Goal: Task Accomplishment & Management: Use online tool/utility

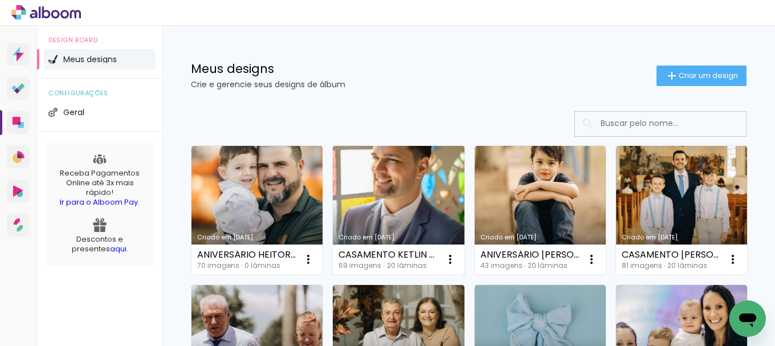
click at [432, 201] on link "Criado em [DATE]" at bounding box center [398, 210] width 131 height 129
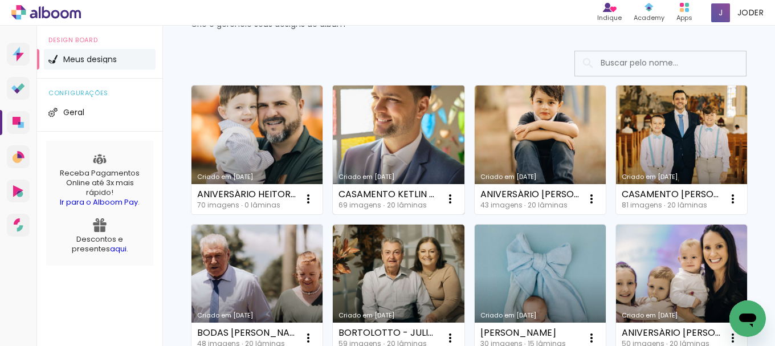
scroll to position [114, 0]
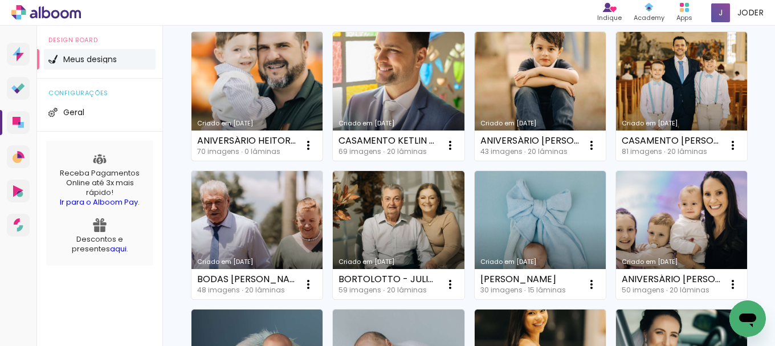
click at [279, 88] on link "Criado em [DATE]" at bounding box center [256, 96] width 131 height 129
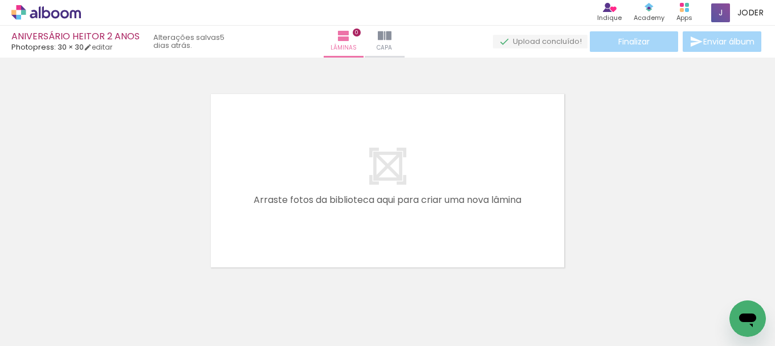
scroll to position [0, 3790]
drag, startPoint x: 172, startPoint y: 342, endPoint x: 22, endPoint y: 32, distance: 344.1
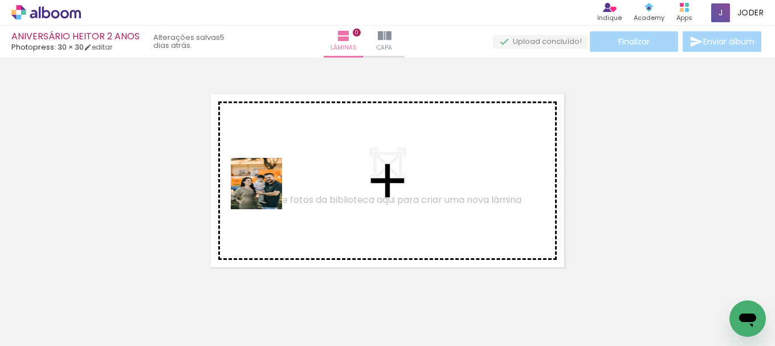
drag, startPoint x: 290, startPoint y: 319, endPoint x: 265, endPoint y: 192, distance: 129.0
click at [265, 192] on quentale-workspace at bounding box center [387, 173] width 775 height 346
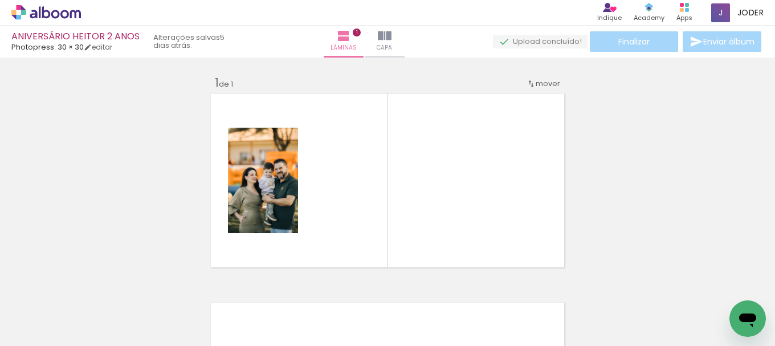
scroll to position [15, 0]
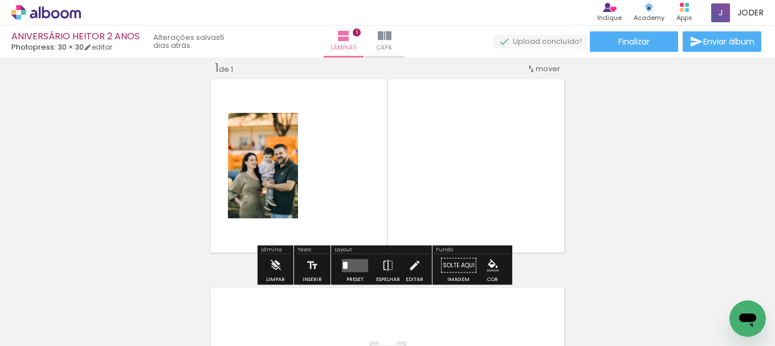
click at [62, 310] on iron-icon at bounding box center [58, 311] width 9 height 9
click at [0, 0] on slot "Não utilizadas" at bounding box center [0, 0] width 0 height 0
type input "Não utilizadas"
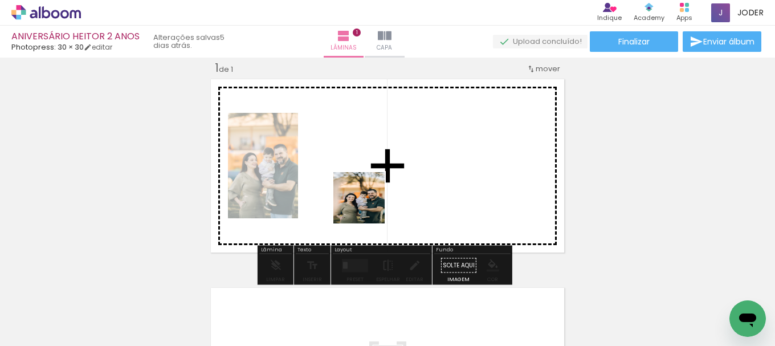
drag, startPoint x: 357, startPoint y: 322, endPoint x: 381, endPoint y: 315, distance: 25.6
click at [368, 206] on quentale-workspace at bounding box center [387, 173] width 775 height 346
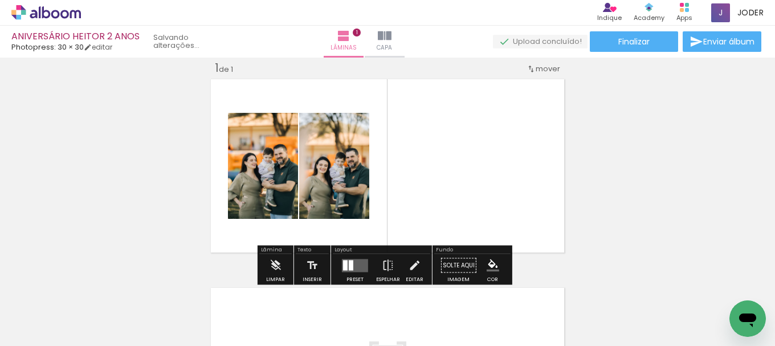
scroll to position [0, 3662]
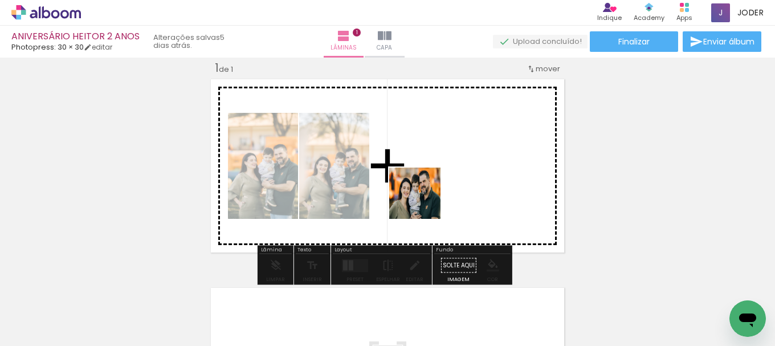
drag, startPoint x: 413, startPoint y: 317, endPoint x: 426, endPoint y: 190, distance: 127.2
click at [426, 190] on quentale-workspace at bounding box center [387, 173] width 775 height 346
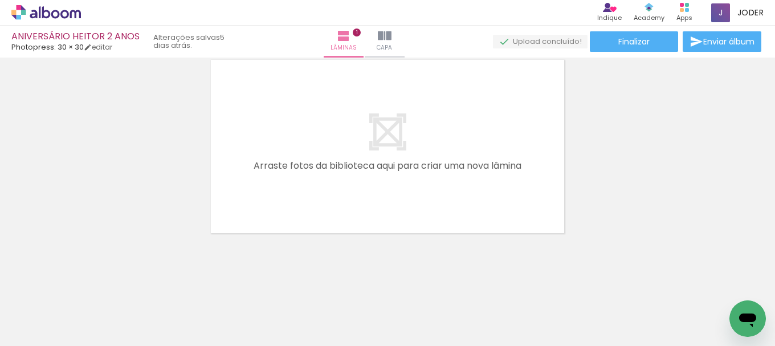
scroll to position [244, 0]
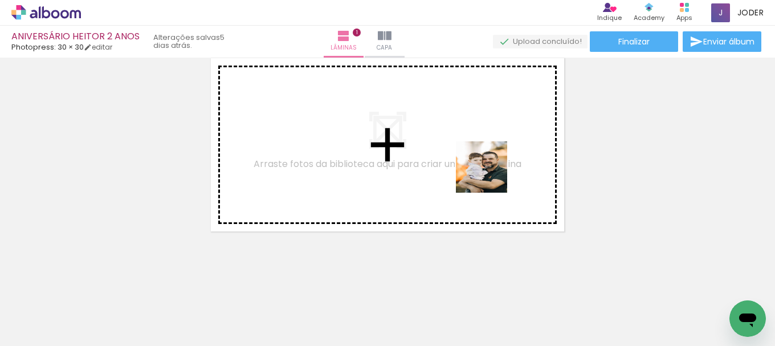
drag, startPoint x: 487, startPoint y: 312, endPoint x: 615, endPoint y: 339, distance: 130.6
click at [489, 167] on quentale-workspace at bounding box center [387, 173] width 775 height 346
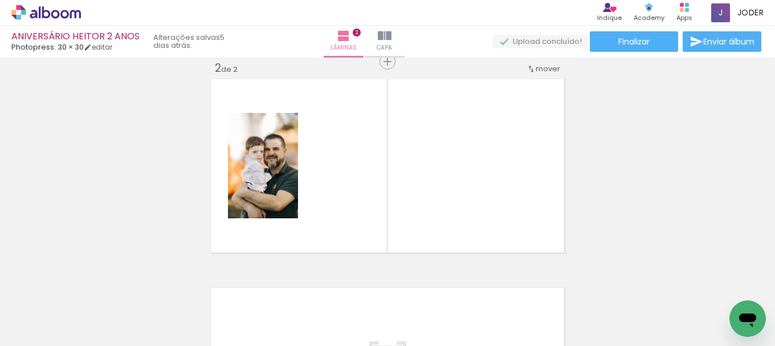
scroll to position [0, 0]
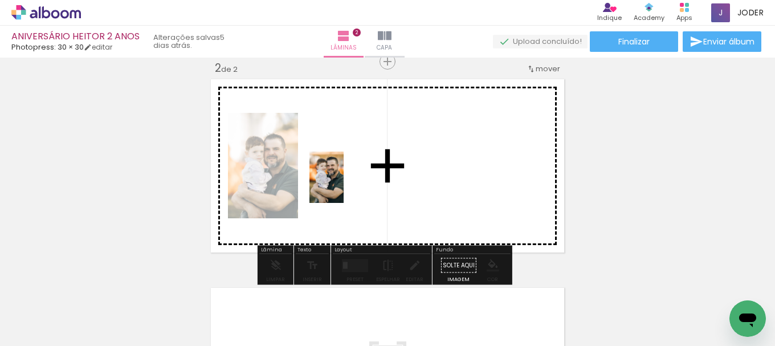
drag, startPoint x: 120, startPoint y: 297, endPoint x: 171, endPoint y: 295, distance: 50.8
click at [344, 186] on quentale-workspace at bounding box center [387, 173] width 775 height 346
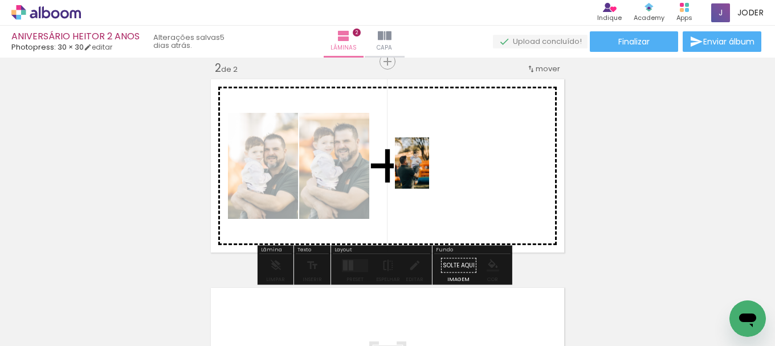
drag, startPoint x: 128, startPoint y: 300, endPoint x: 429, endPoint y: 172, distance: 327.1
click at [429, 172] on quentale-workspace at bounding box center [387, 173] width 775 height 346
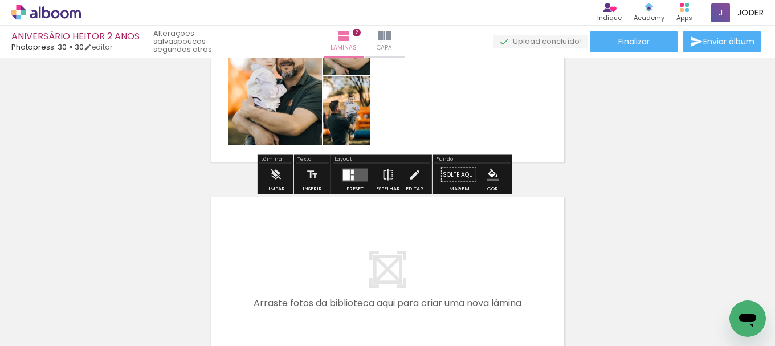
scroll to position [337, 0]
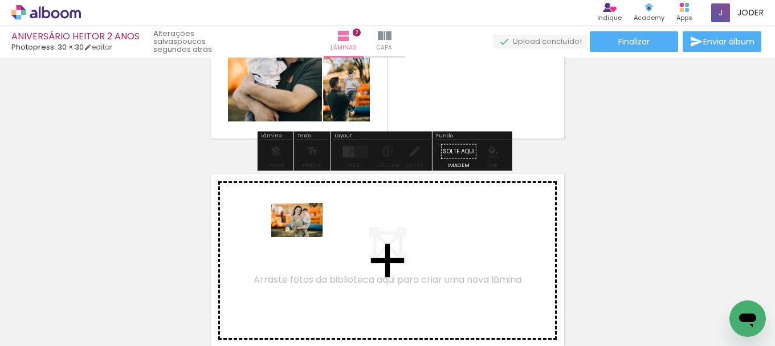
drag, startPoint x: 142, startPoint y: 306, endPoint x: 305, endPoint y: 237, distance: 177.0
click at [305, 237] on quentale-workspace at bounding box center [387, 173] width 775 height 346
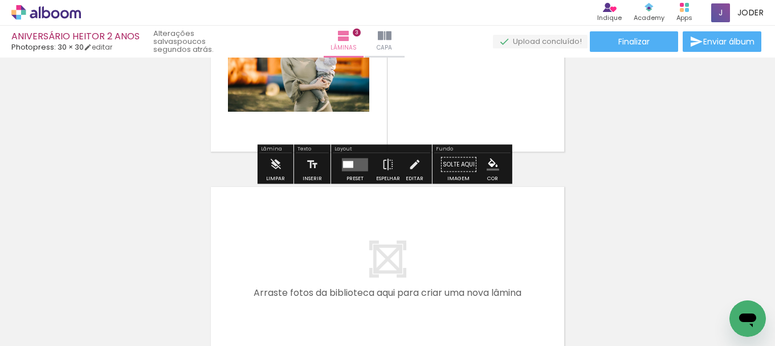
scroll to position [546, 0]
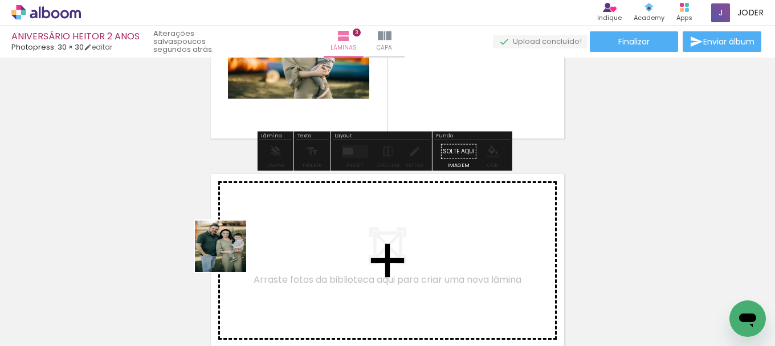
drag, startPoint x: 116, startPoint y: 305, endPoint x: 142, endPoint y: 316, distance: 28.6
click at [267, 242] on quentale-workspace at bounding box center [387, 173] width 775 height 346
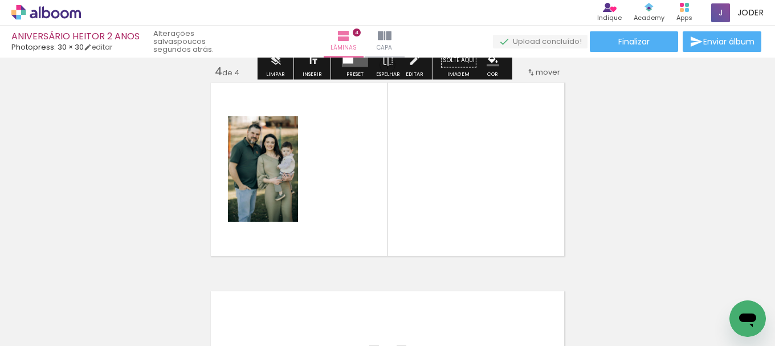
scroll to position [641, 0]
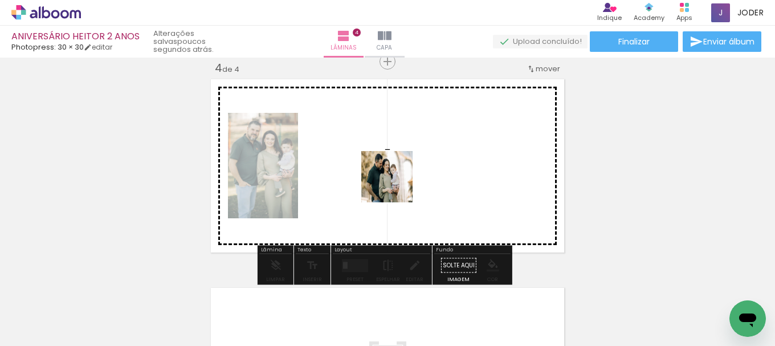
drag, startPoint x: 127, startPoint y: 316, endPoint x: 426, endPoint y: 170, distance: 332.6
click at [426, 170] on quentale-workspace at bounding box center [387, 173] width 775 height 346
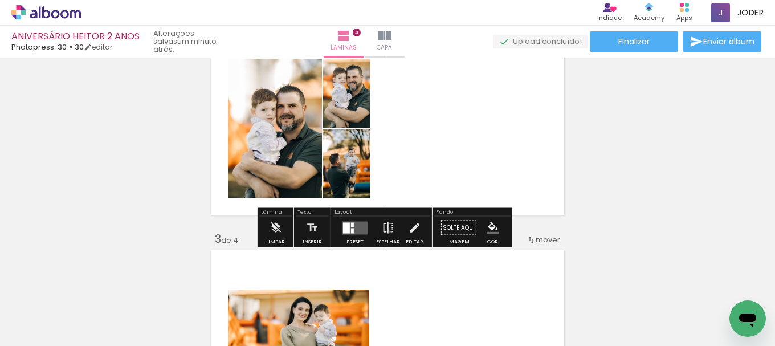
scroll to position [299, 0]
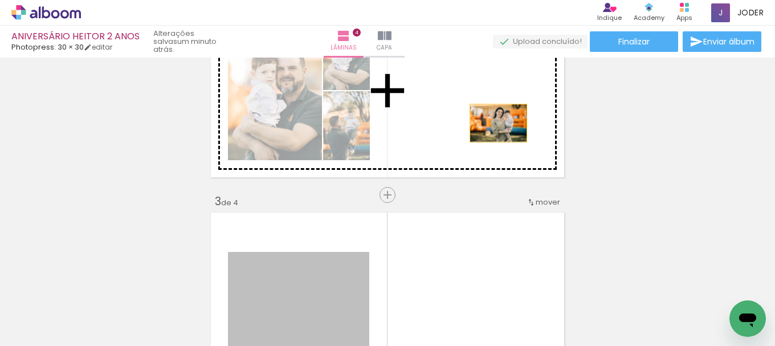
drag, startPoint x: 360, startPoint y: 262, endPoint x: 499, endPoint y: 111, distance: 205.3
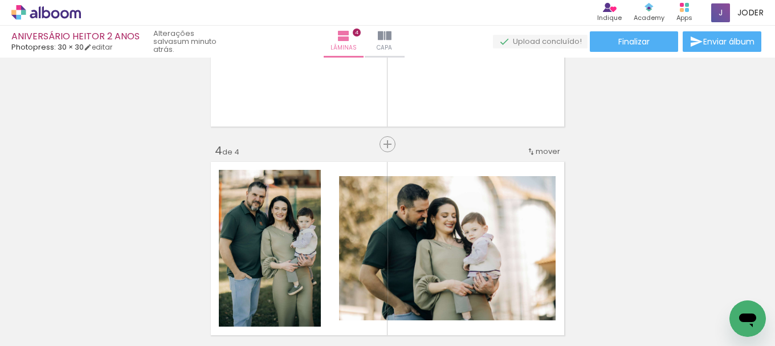
scroll to position [584, 0]
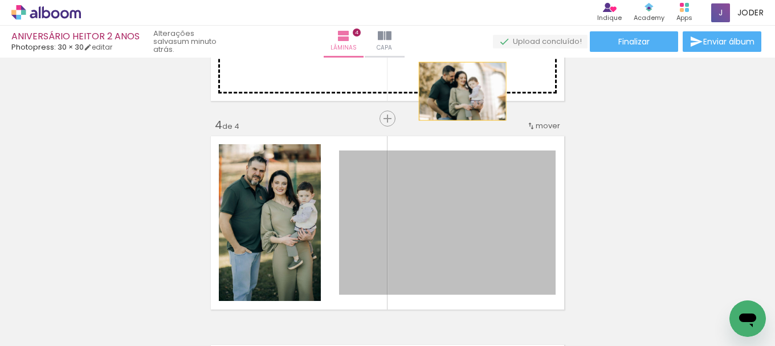
drag, startPoint x: 459, startPoint y: 222, endPoint x: 459, endPoint y: 87, distance: 135.1
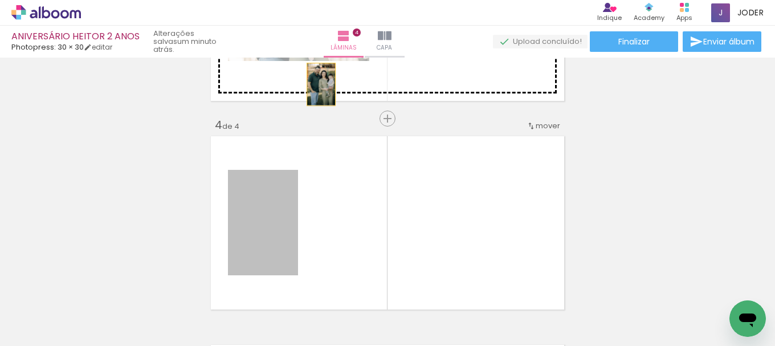
drag, startPoint x: 276, startPoint y: 226, endPoint x: 317, endPoint y: 84, distance: 147.0
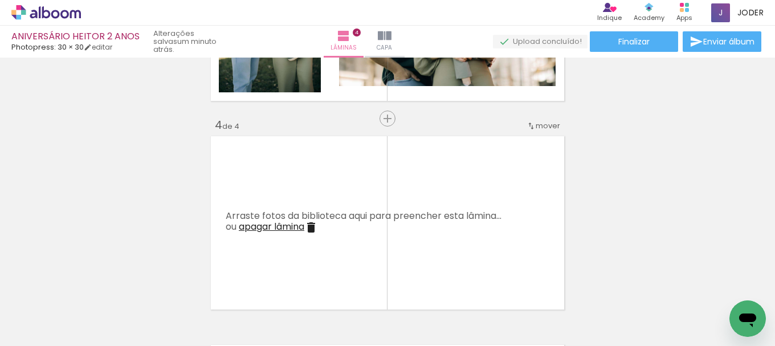
scroll to position [0, 1204]
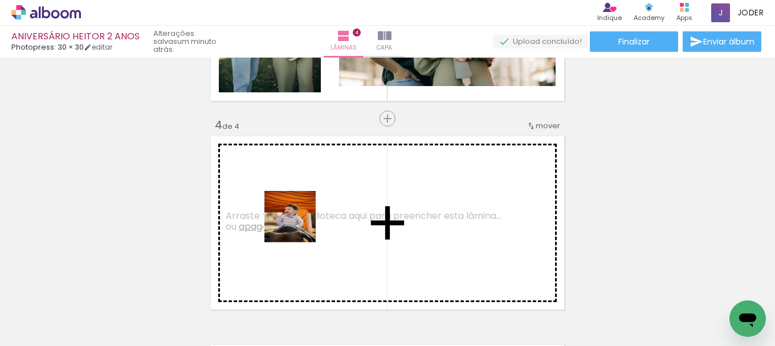
drag, startPoint x: 264, startPoint y: 315, endPoint x: 302, endPoint y: 247, distance: 77.8
click at [303, 211] on quentale-workspace at bounding box center [387, 173] width 775 height 346
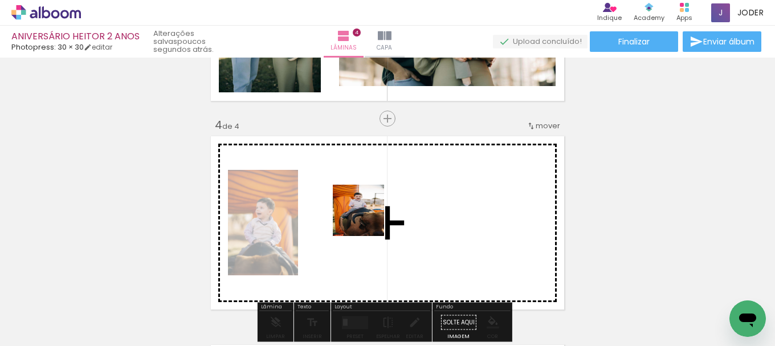
drag, startPoint x: 270, startPoint y: 312, endPoint x: 303, endPoint y: 320, distance: 34.6
click at [368, 218] on quentale-workspace at bounding box center [387, 173] width 775 height 346
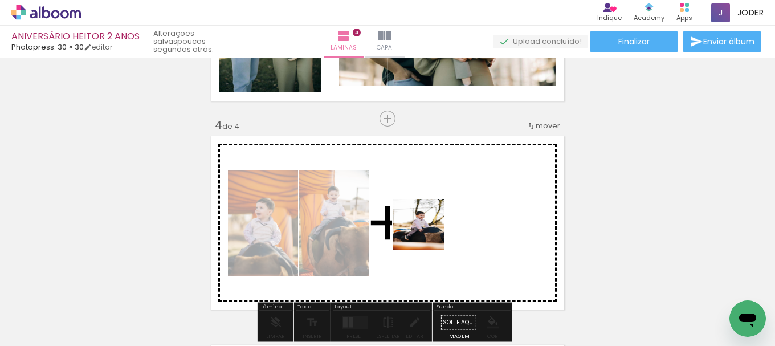
drag, startPoint x: 264, startPoint y: 316, endPoint x: 332, endPoint y: 306, distance: 68.0
click at [448, 222] on quentale-workspace at bounding box center [387, 173] width 775 height 346
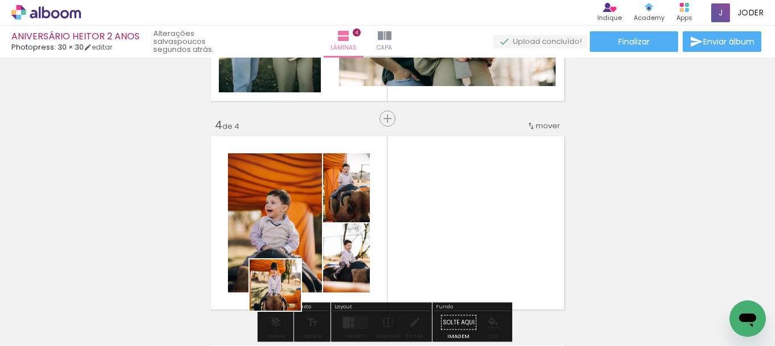
drag, startPoint x: 284, startPoint y: 294, endPoint x: 494, endPoint y: 190, distance: 234.0
click at [494, 190] on quentale-workspace at bounding box center [387, 173] width 775 height 346
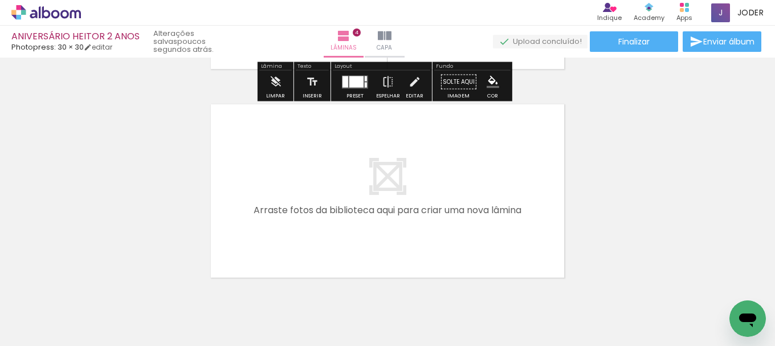
scroll to position [869, 0]
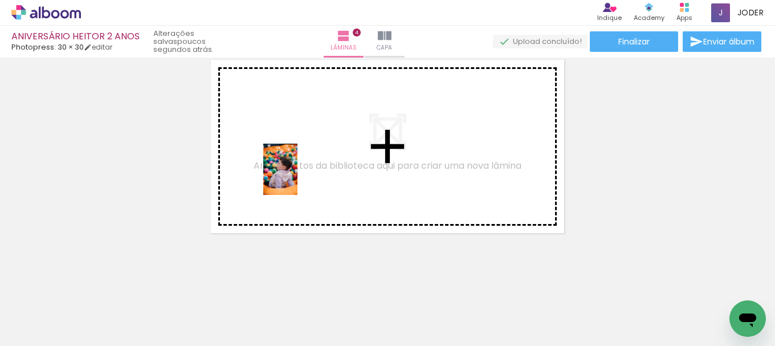
drag, startPoint x: 258, startPoint y: 308, endPoint x: 298, endPoint y: 178, distance: 136.5
click at [298, 178] on quentale-workspace at bounding box center [387, 173] width 775 height 346
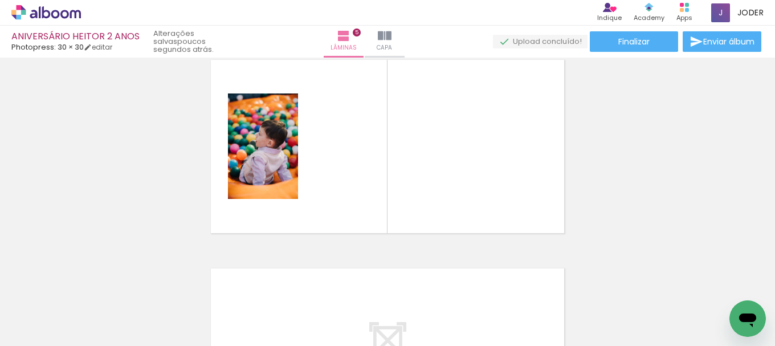
scroll to position [849, 0]
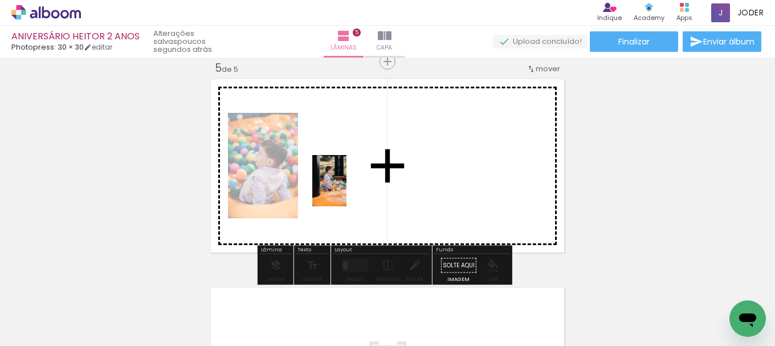
drag, startPoint x: 268, startPoint y: 307, endPoint x: 347, endPoint y: 189, distance: 141.3
click at [347, 189] on quentale-workspace at bounding box center [387, 173] width 775 height 346
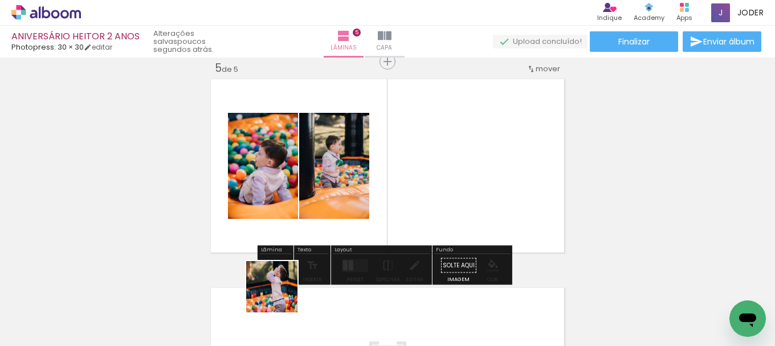
drag, startPoint x: 258, startPoint y: 313, endPoint x: 331, endPoint y: 188, distance: 145.1
click at [331, 188] on quentale-workspace at bounding box center [387, 173] width 775 height 346
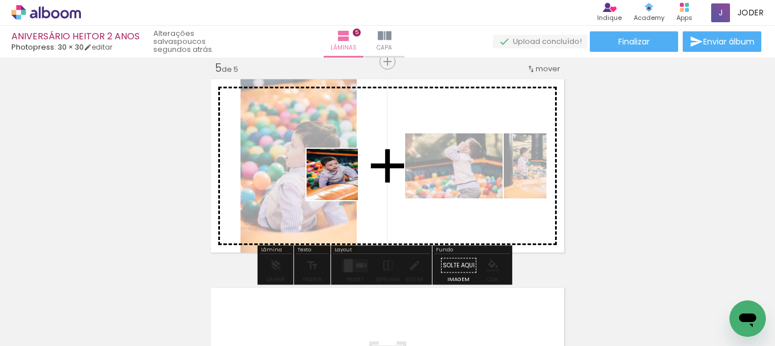
drag, startPoint x: 264, startPoint y: 310, endPoint x: 341, endPoint y: 181, distance: 150.0
click at [341, 181] on quentale-workspace at bounding box center [387, 173] width 775 height 346
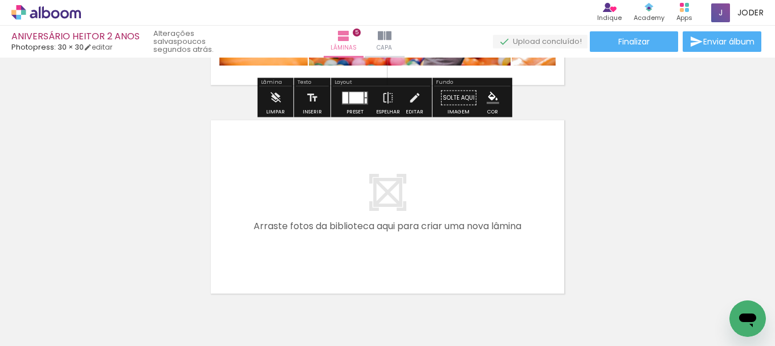
scroll to position [1020, 0]
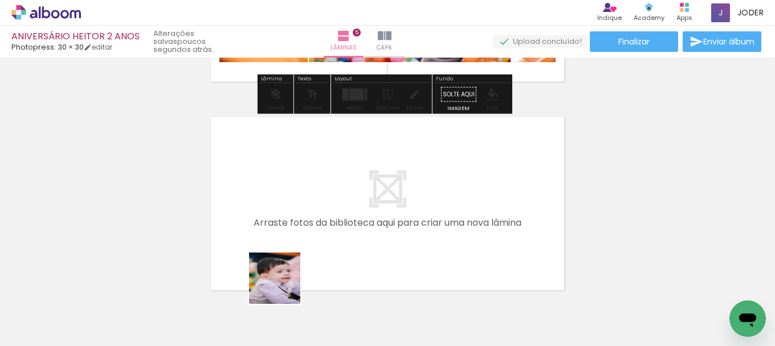
drag, startPoint x: 263, startPoint y: 309, endPoint x: 471, endPoint y: 316, distance: 207.5
click at [311, 224] on quentale-workspace at bounding box center [387, 173] width 775 height 346
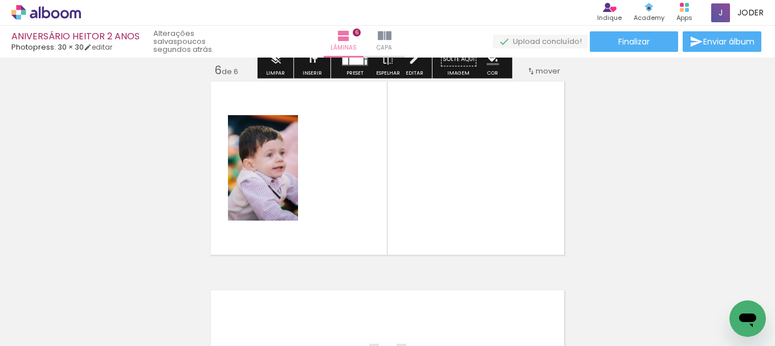
scroll to position [1058, 0]
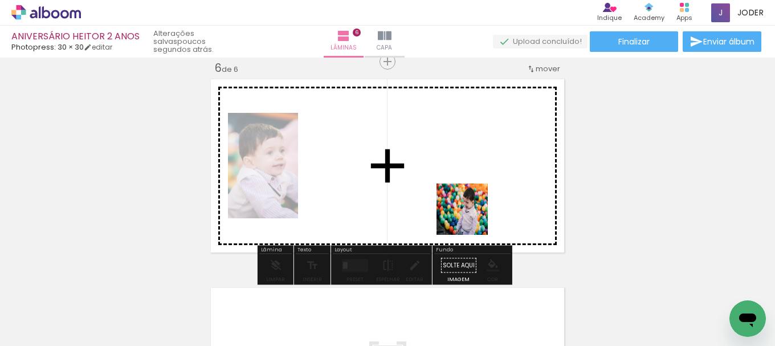
drag, startPoint x: 458, startPoint y: 317, endPoint x: 471, endPoint y: 202, distance: 115.8
click at [471, 202] on quentale-workspace at bounding box center [387, 173] width 775 height 346
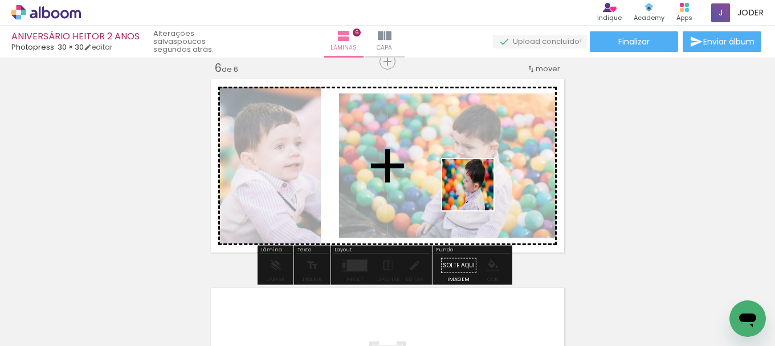
drag, startPoint x: 457, startPoint y: 308, endPoint x: 488, endPoint y: 237, distance: 77.8
click at [478, 189] on quentale-workspace at bounding box center [387, 173] width 775 height 346
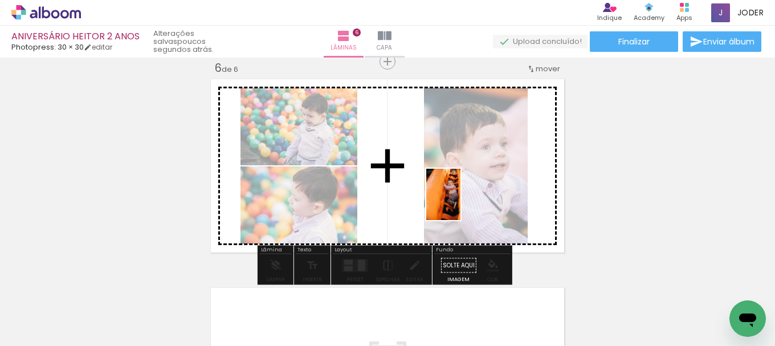
drag, startPoint x: 453, startPoint y: 310, endPoint x: 461, endPoint y: 203, distance: 107.4
click at [461, 203] on quentale-workspace at bounding box center [387, 173] width 775 height 346
